Goal: Transaction & Acquisition: Download file/media

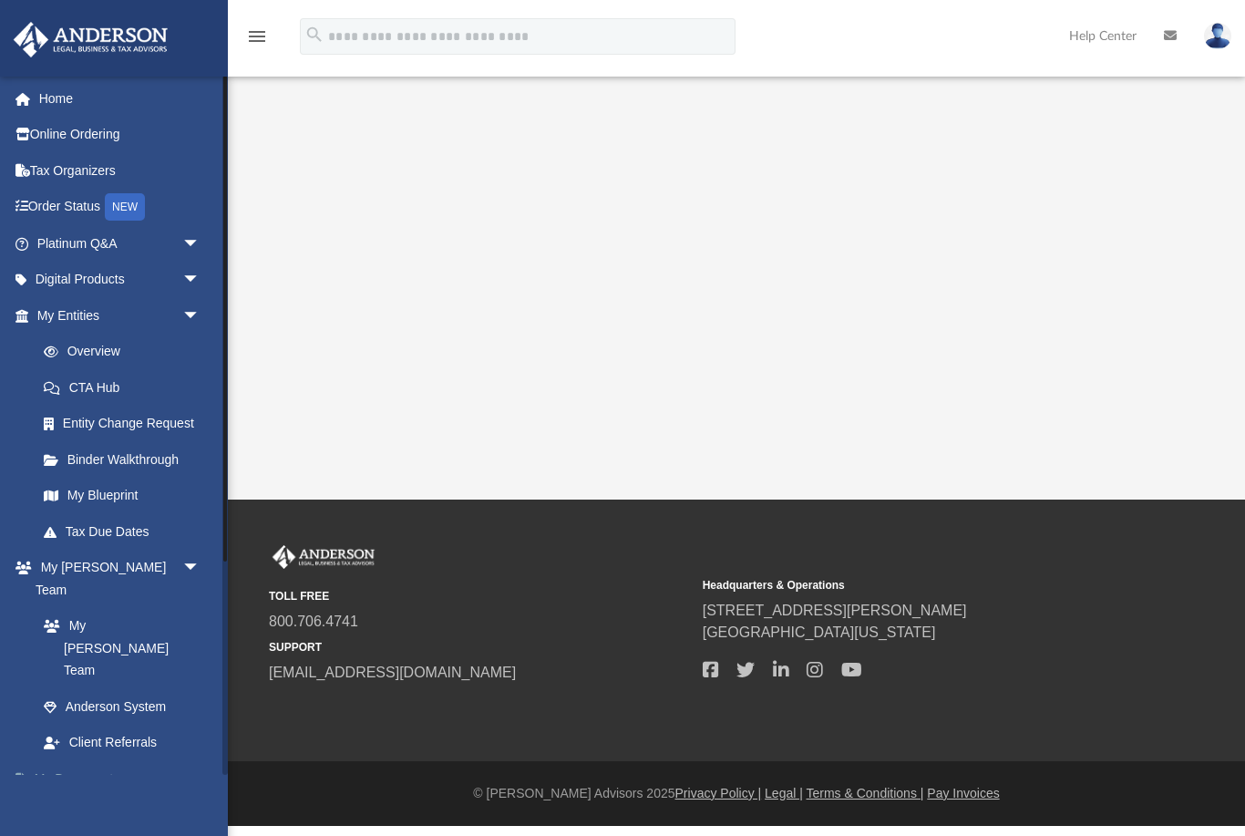
click at [75, 760] on link "My Documents arrow_drop_down" at bounding box center [120, 778] width 215 height 36
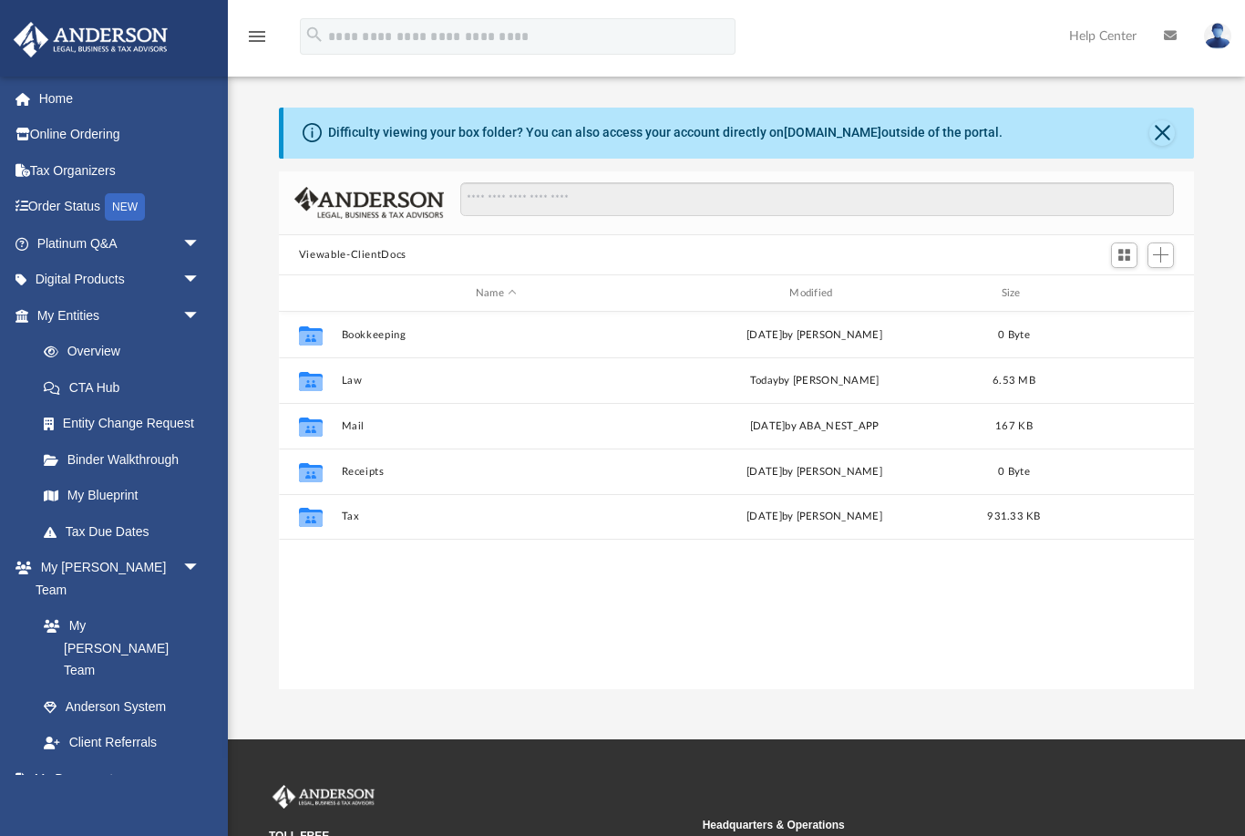
scroll to position [415, 916]
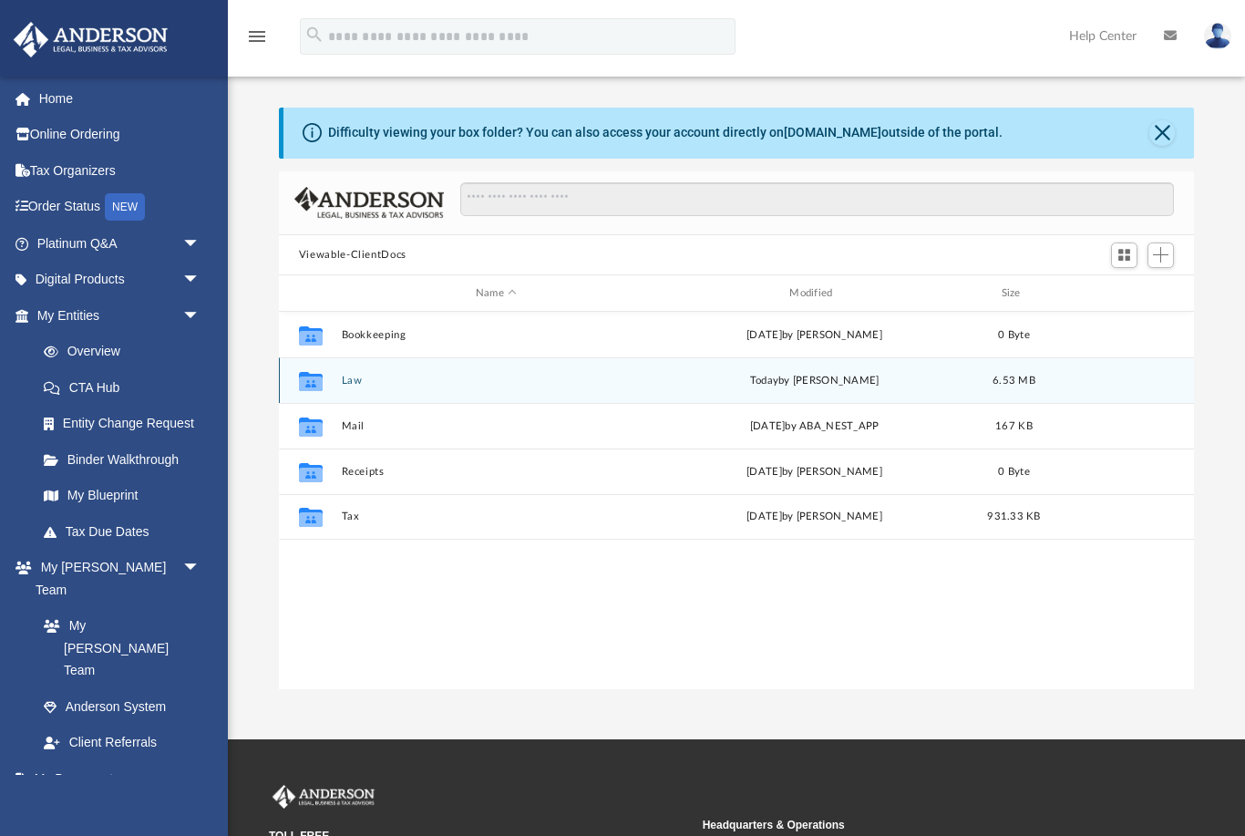
click at [352, 383] on button "Law" at bounding box center [496, 380] width 310 height 12
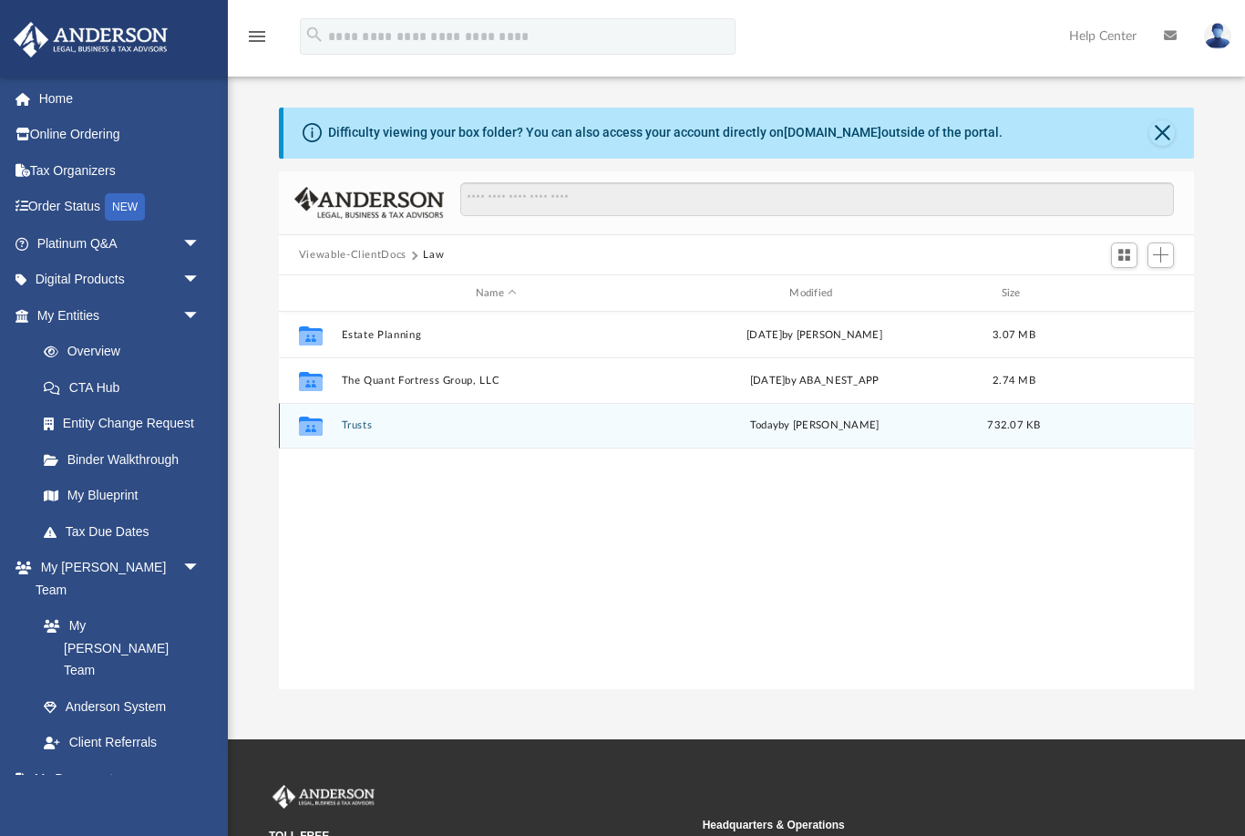
click at [355, 427] on button "Trusts" at bounding box center [496, 426] width 310 height 12
click at [412, 426] on button "Personal Property Trusts" at bounding box center [496, 426] width 310 height 12
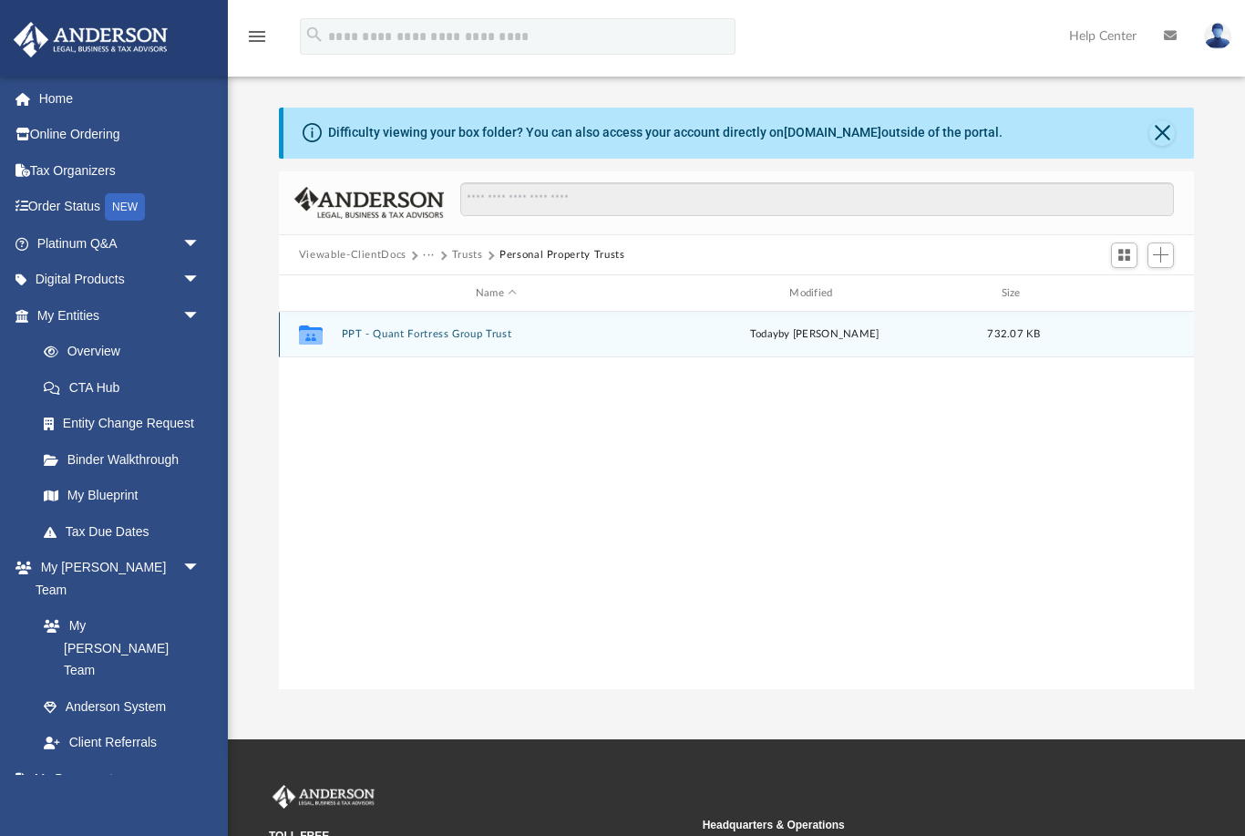
click at [458, 334] on button "PPT - Quant Fortress Group Trust" at bounding box center [496, 335] width 310 height 12
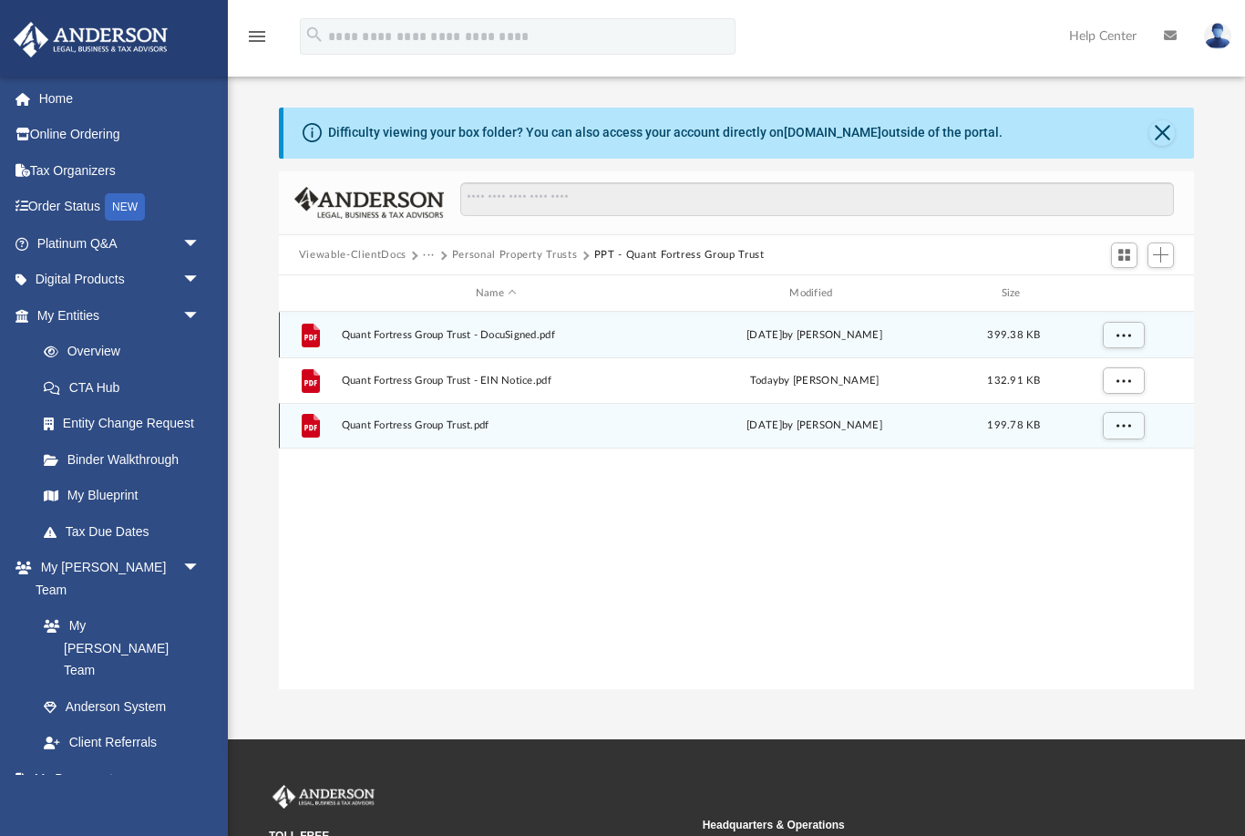
click at [422, 424] on span "Quant Fortress Group Trust.pdf" at bounding box center [496, 426] width 310 height 12
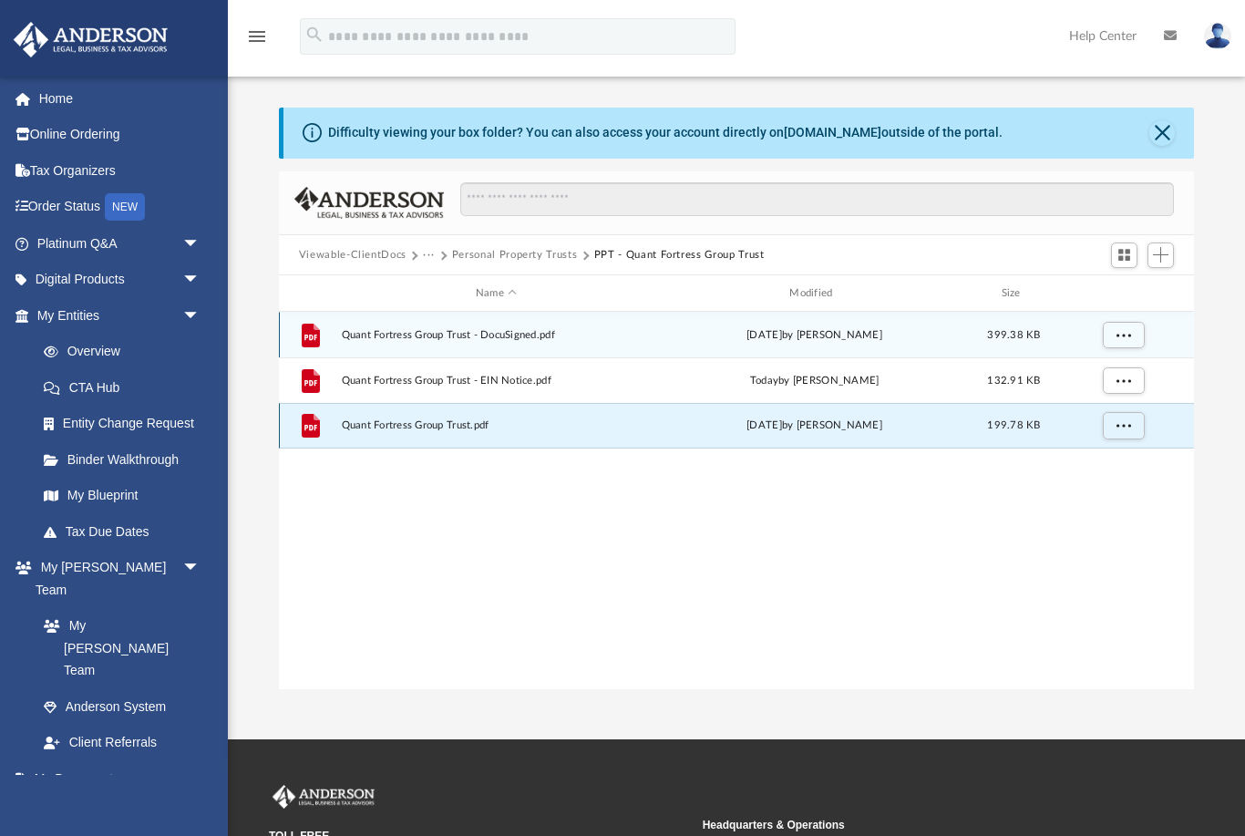
click at [406, 428] on span "Quant Fortress Group Trust.pdf" at bounding box center [496, 426] width 310 height 12
click at [398, 424] on span "Quant Fortress Group Trust.pdf" at bounding box center [496, 426] width 310 height 12
click at [1122, 433] on button "More options" at bounding box center [1123, 425] width 42 height 27
click at [1102, 462] on li "Preview" at bounding box center [1106, 462] width 53 height 19
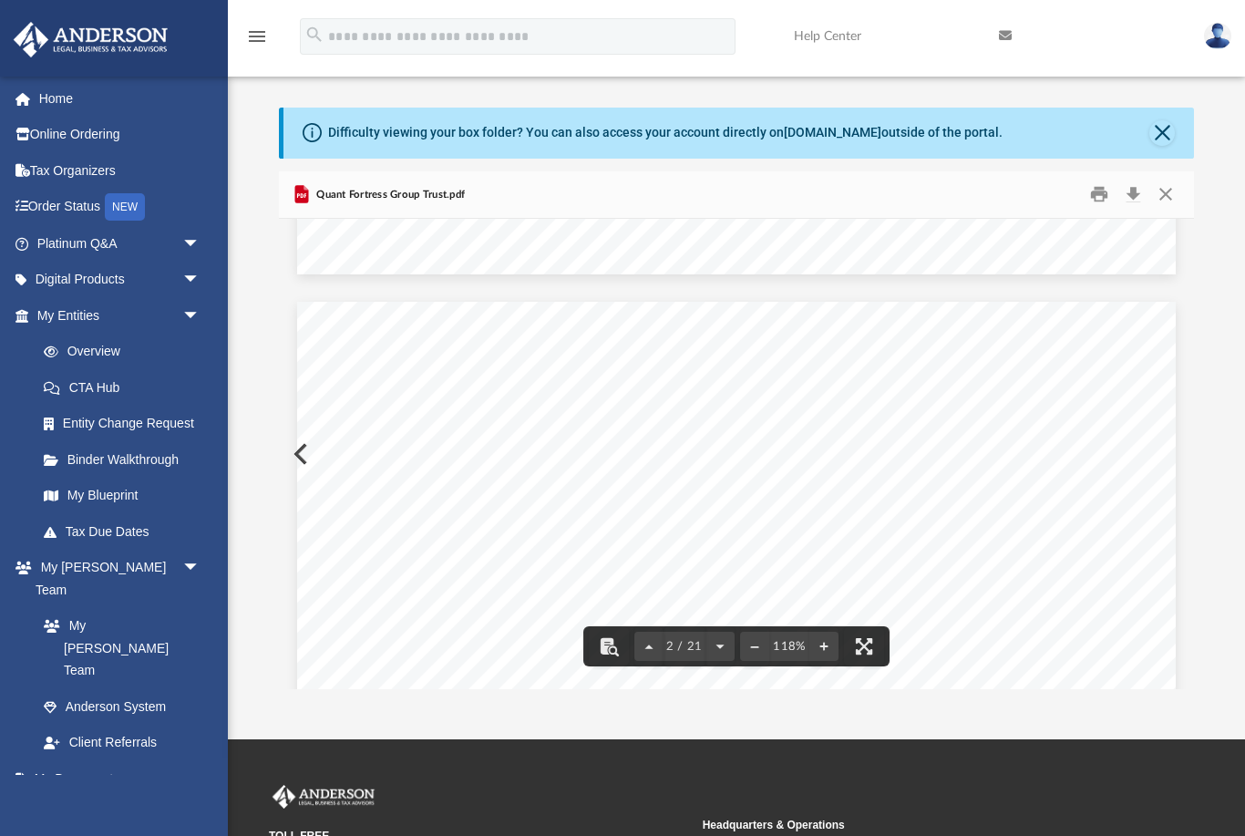
scroll to position [902, 0]
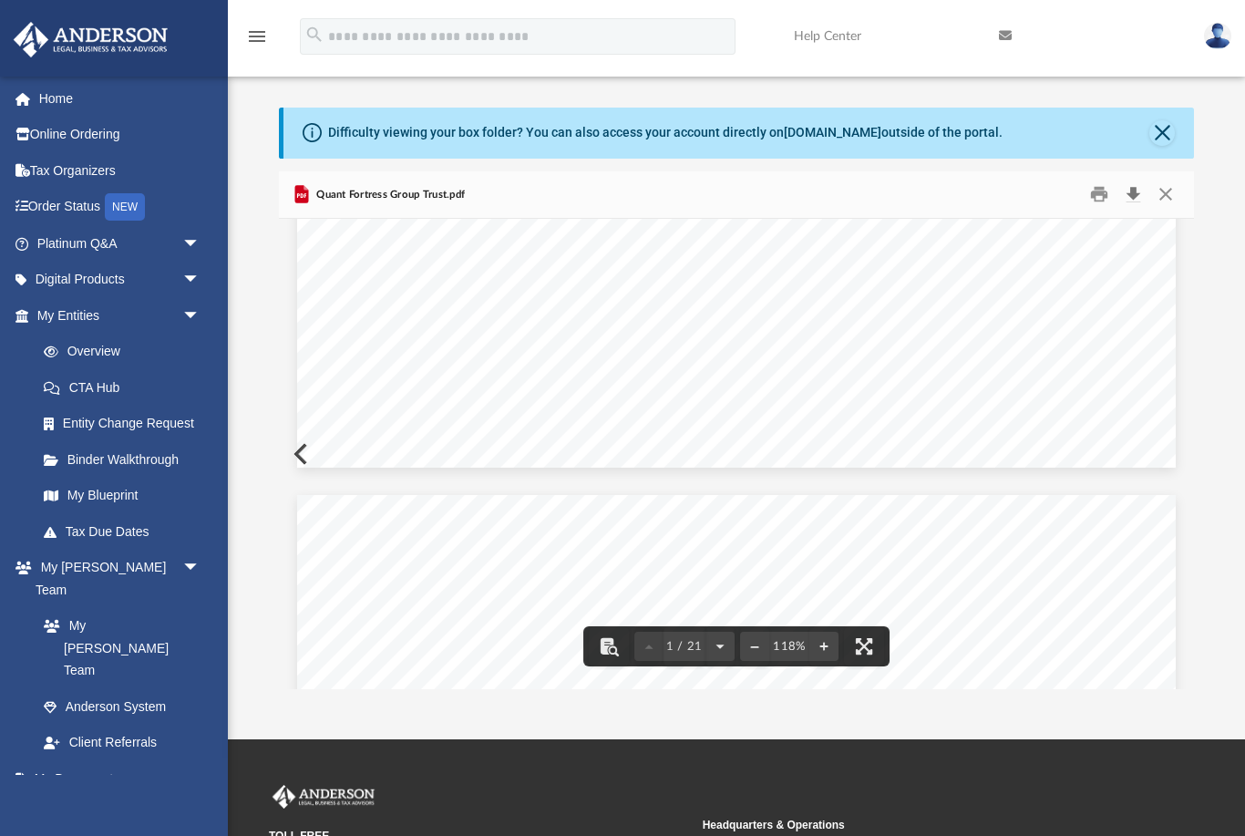
click at [1134, 199] on button "Download" at bounding box center [1132, 194] width 33 height 28
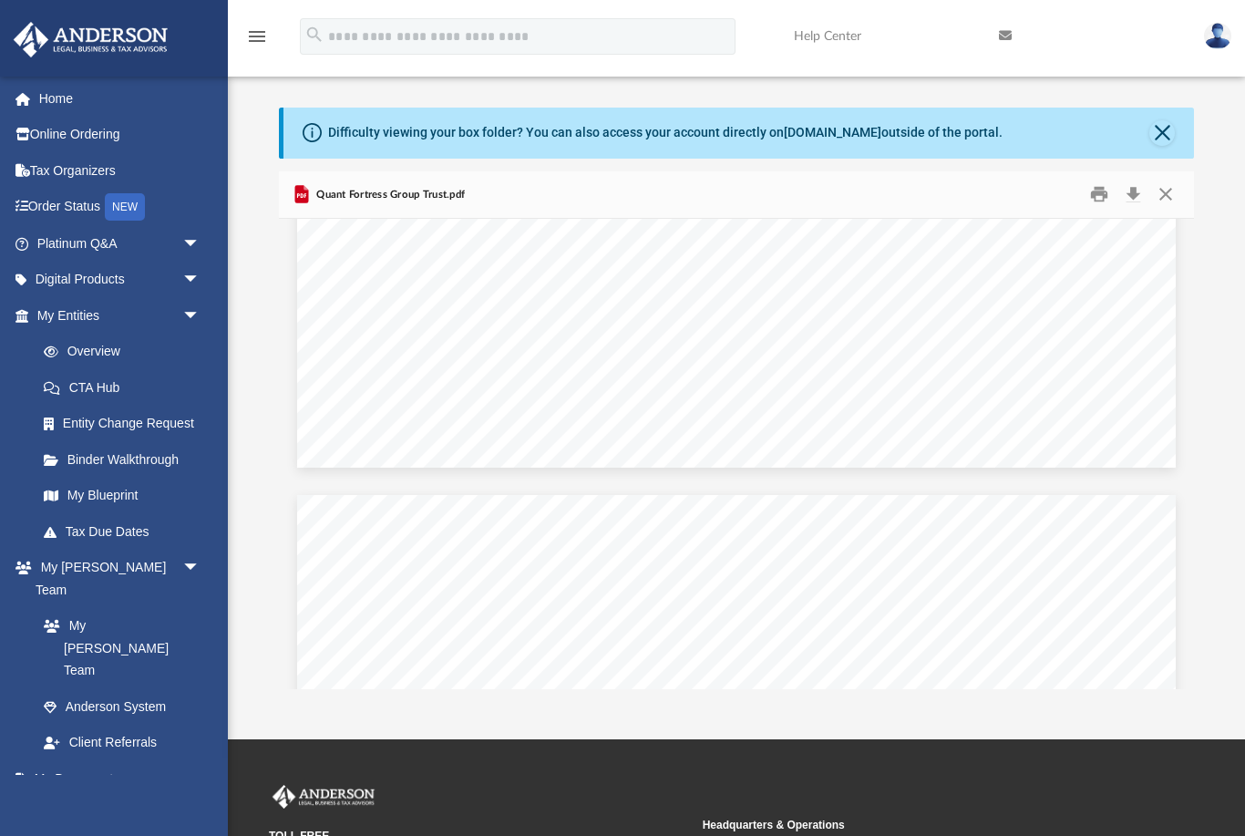
click at [1167, 200] on button "Close" at bounding box center [1165, 194] width 33 height 28
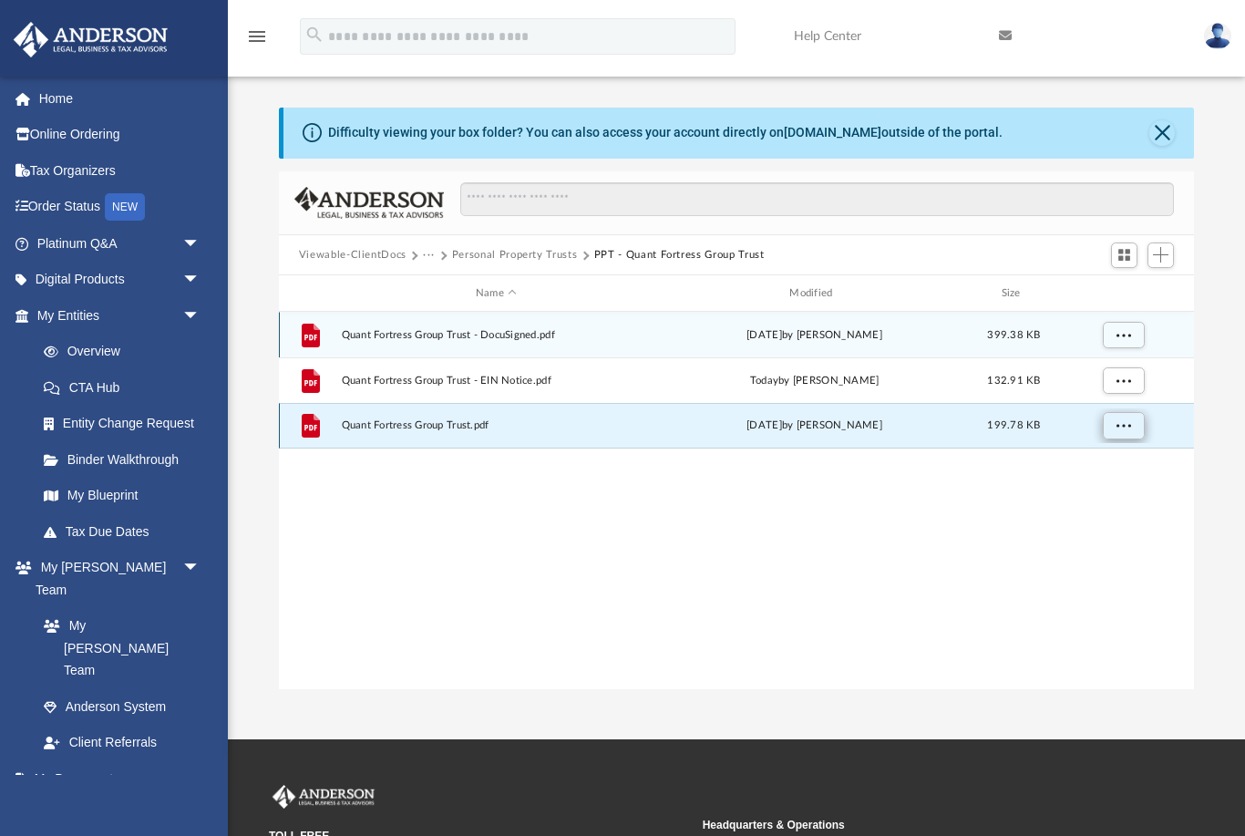
click at [1121, 429] on span "More options" at bounding box center [1122, 425] width 15 height 10
click at [1109, 496] on li "Download" at bounding box center [1106, 490] width 53 height 19
